Goal: Transaction & Acquisition: Purchase product/service

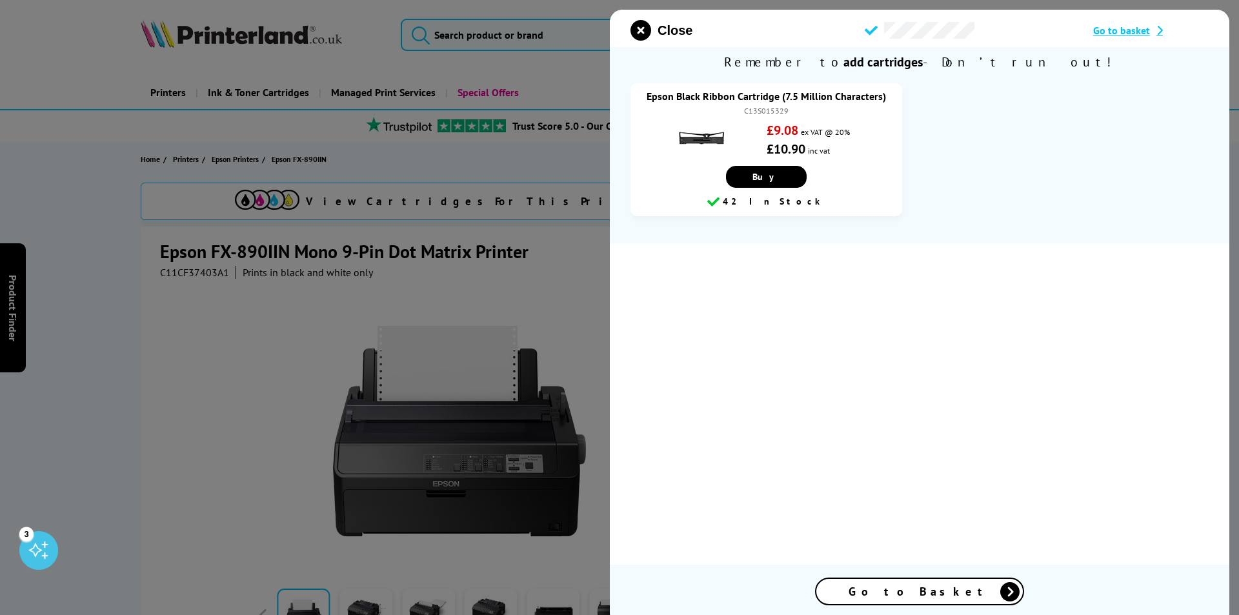
click at [1130, 30] on span "Go to basket" at bounding box center [1121, 30] width 57 height 13
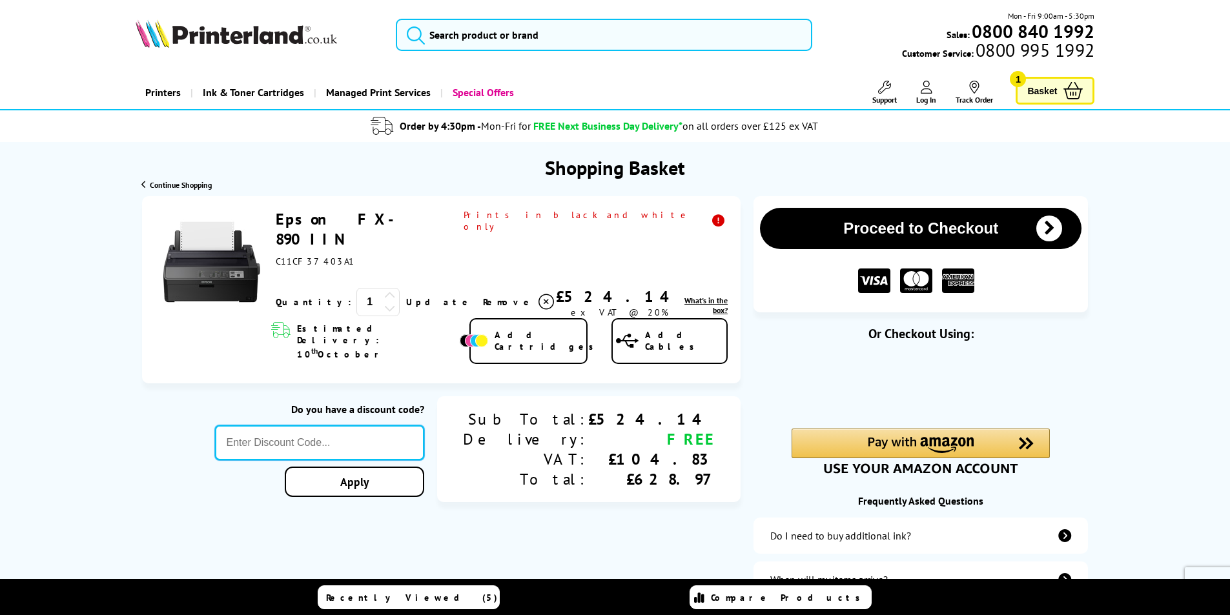
click at [419, 425] on input "text" at bounding box center [320, 442] width 210 height 35
